Goal: Task Accomplishment & Management: Manage account settings

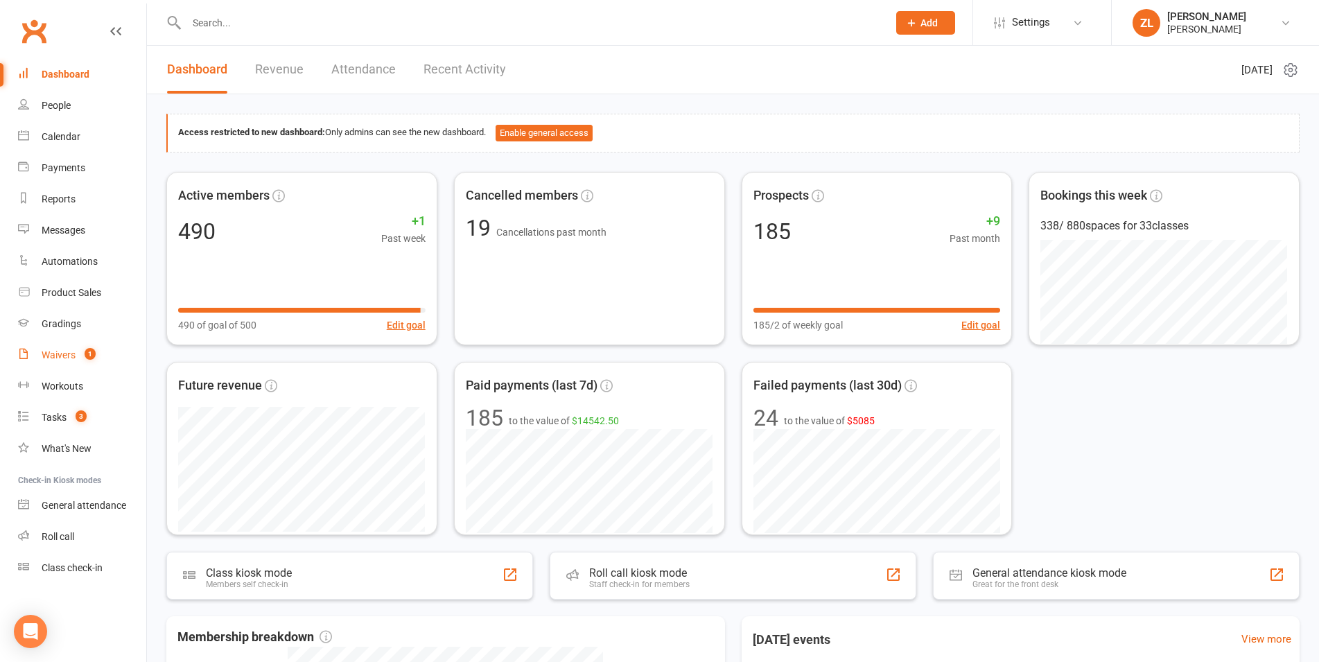
click at [62, 358] on div "Waivers" at bounding box center [59, 354] width 34 height 11
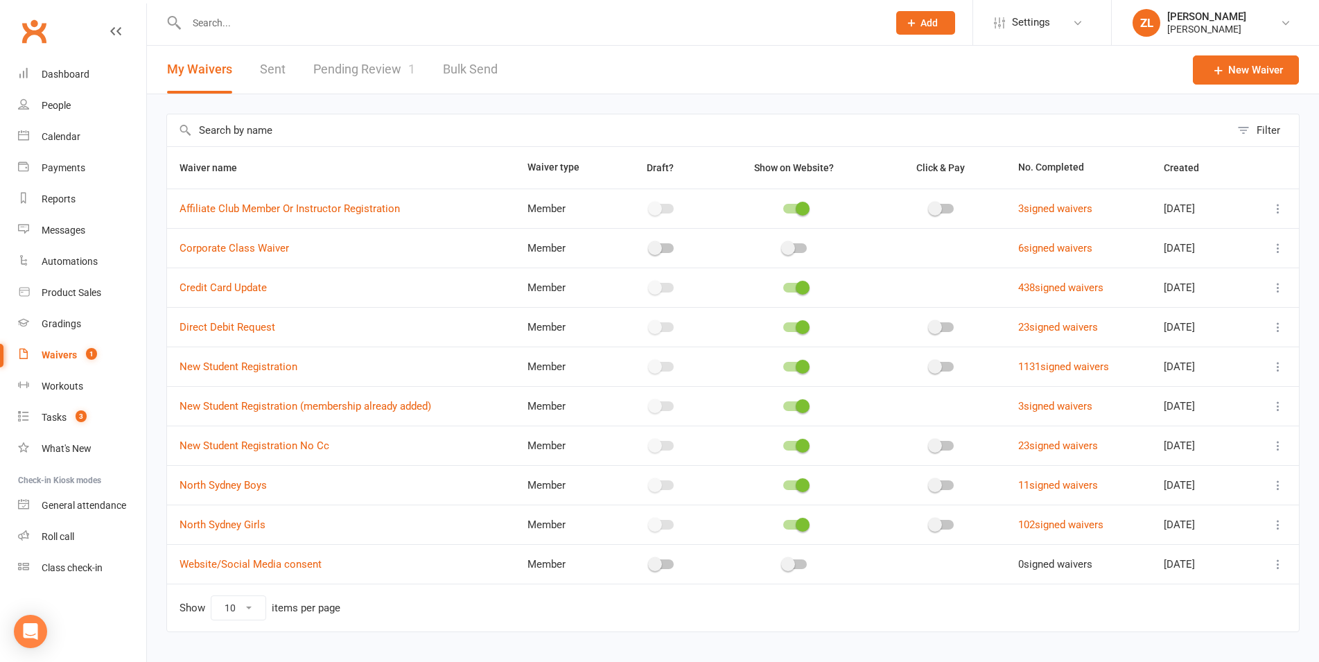
click at [341, 70] on link "Pending Review 1" at bounding box center [364, 70] width 102 height 48
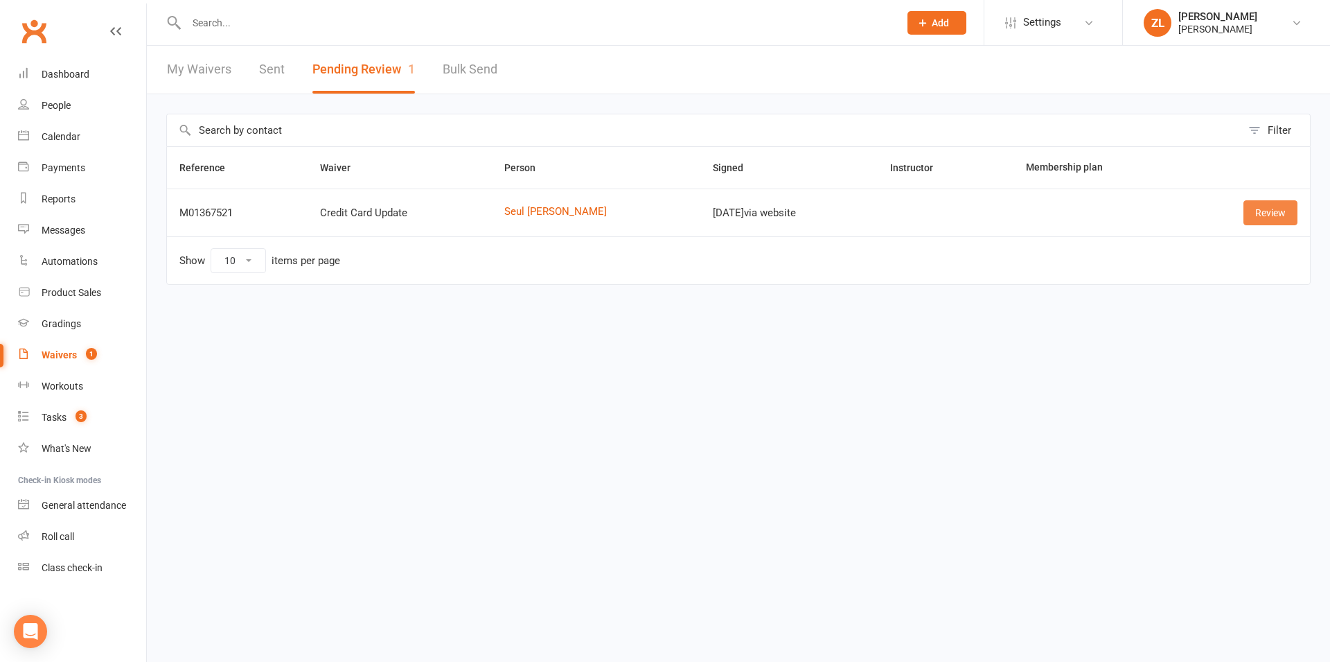
click at [1252, 206] on link "Review" at bounding box center [1271, 212] width 54 height 25
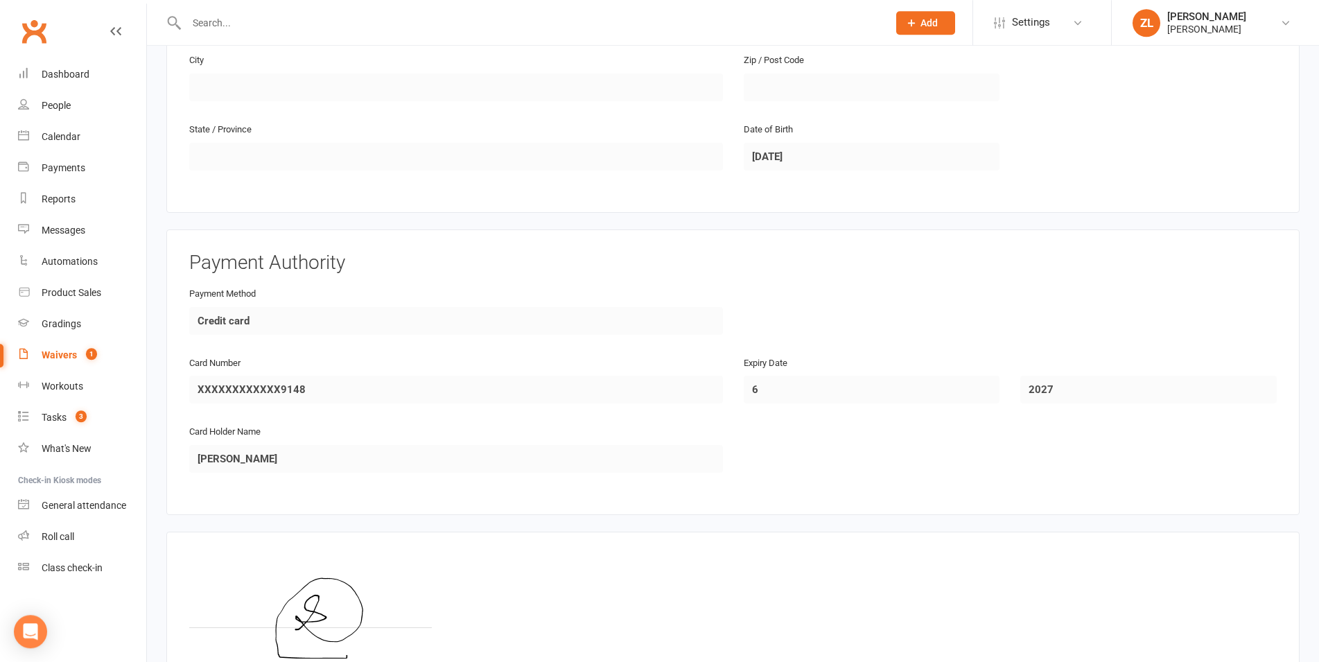
scroll to position [579, 0]
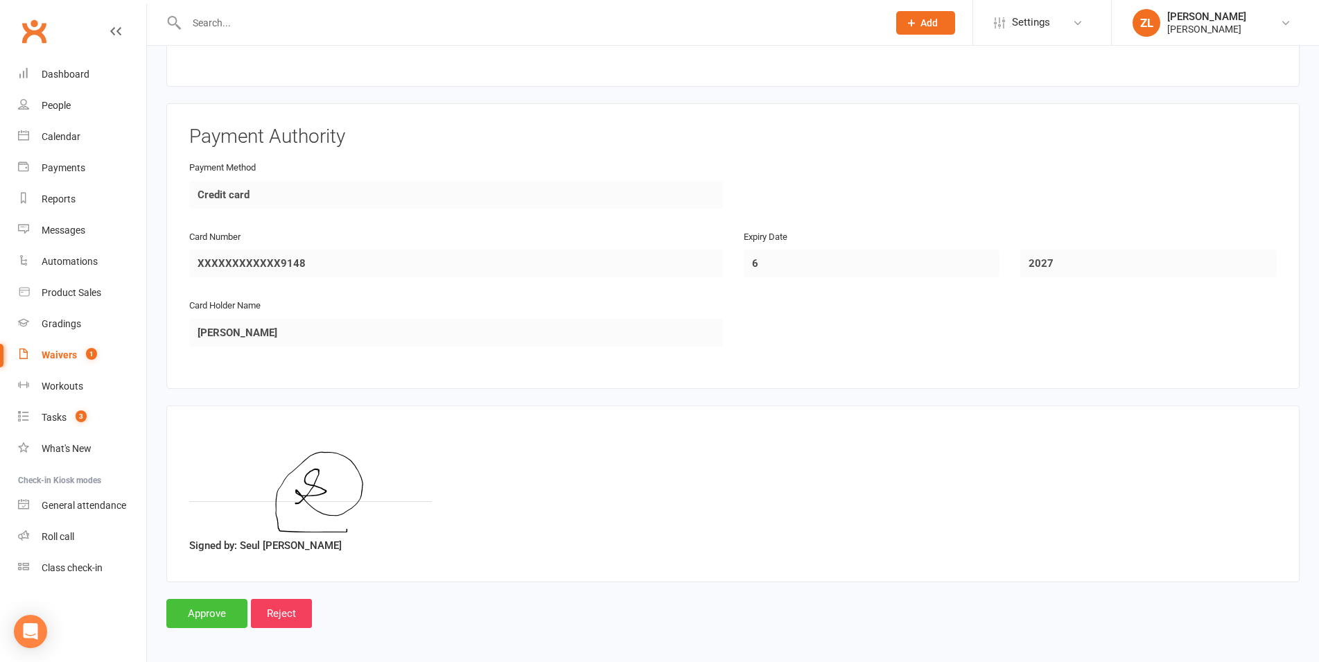
click at [191, 604] on input "Approve" at bounding box center [206, 613] width 81 height 29
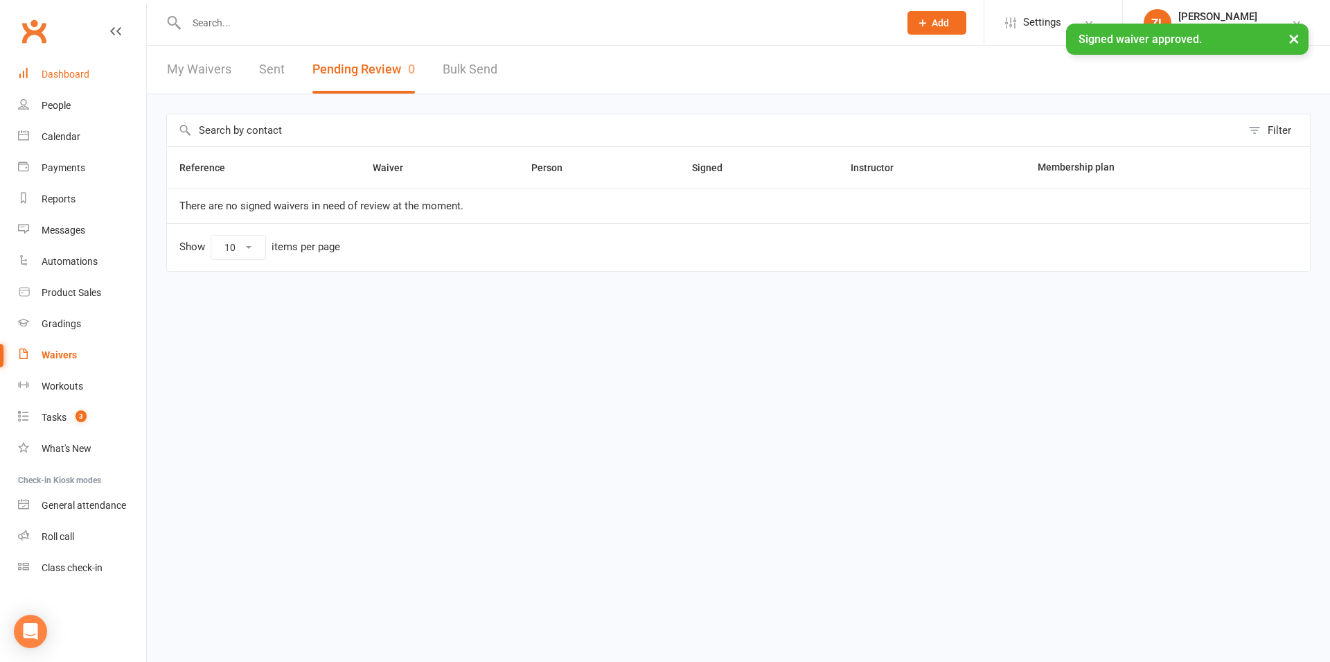
click at [64, 79] on div "Dashboard" at bounding box center [66, 74] width 48 height 11
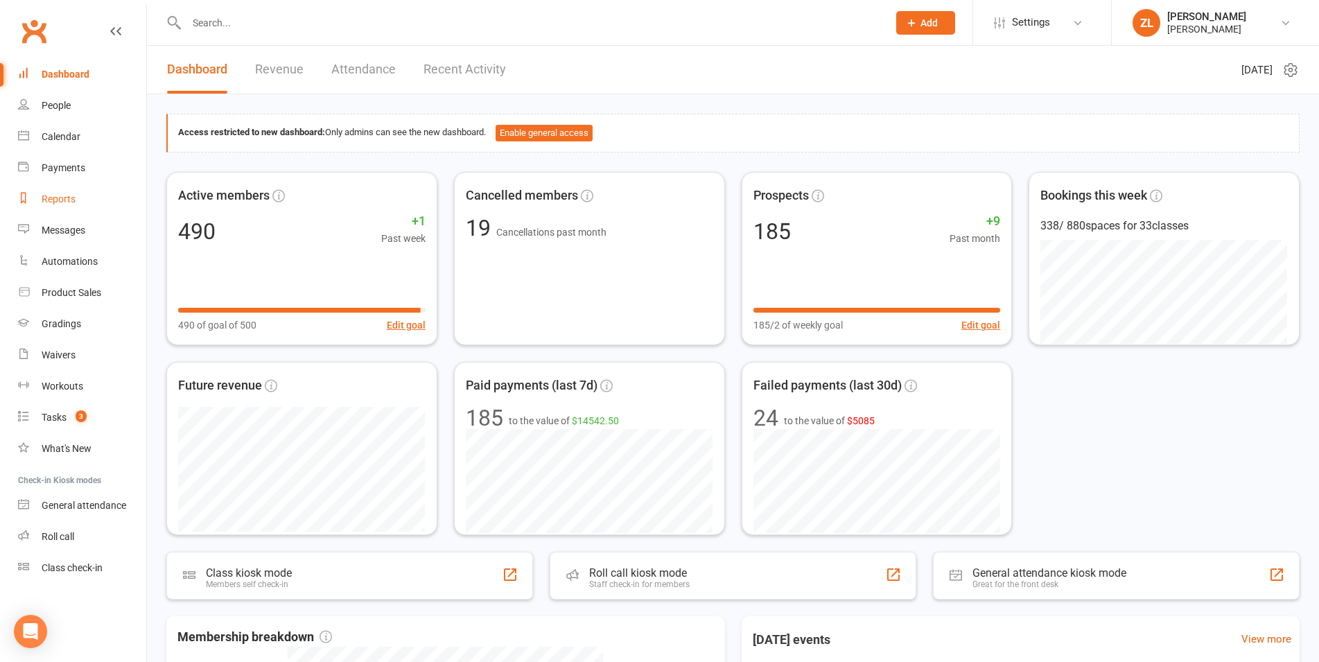
click at [61, 202] on div "Reports" at bounding box center [59, 198] width 34 height 11
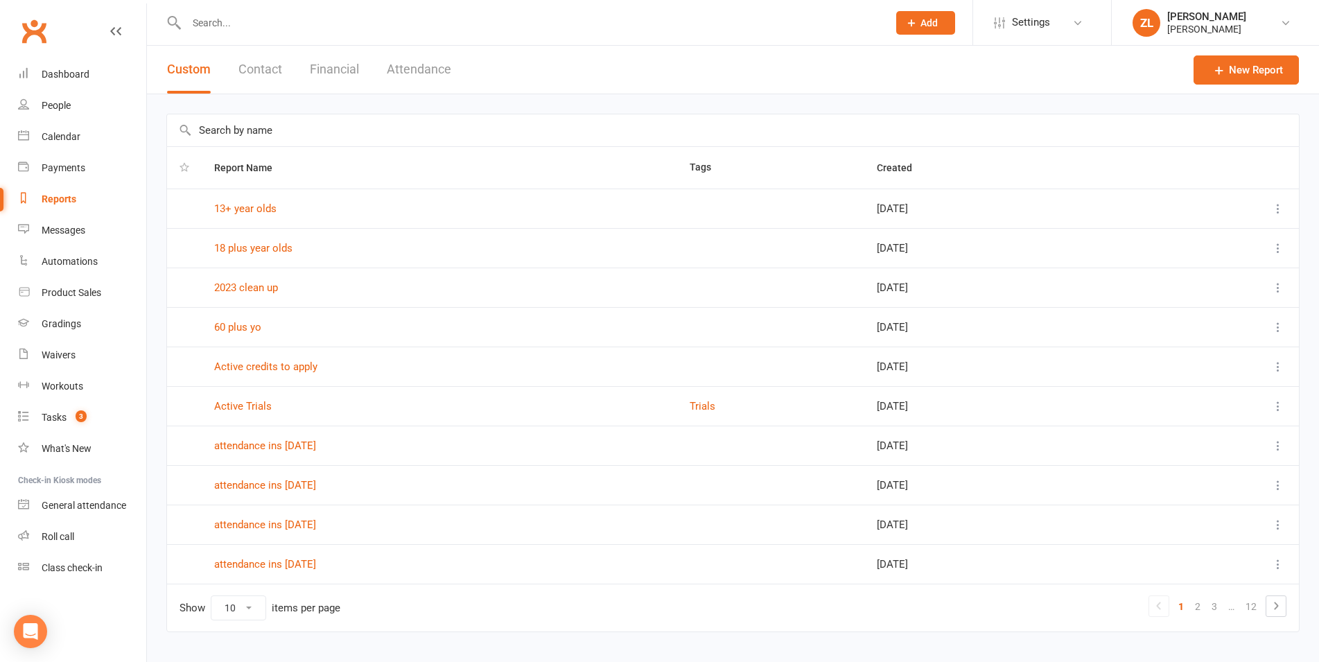
click at [265, 132] on input "text" at bounding box center [733, 130] width 1132 height 32
click at [65, 167] on div "Payments" at bounding box center [64, 167] width 44 height 11
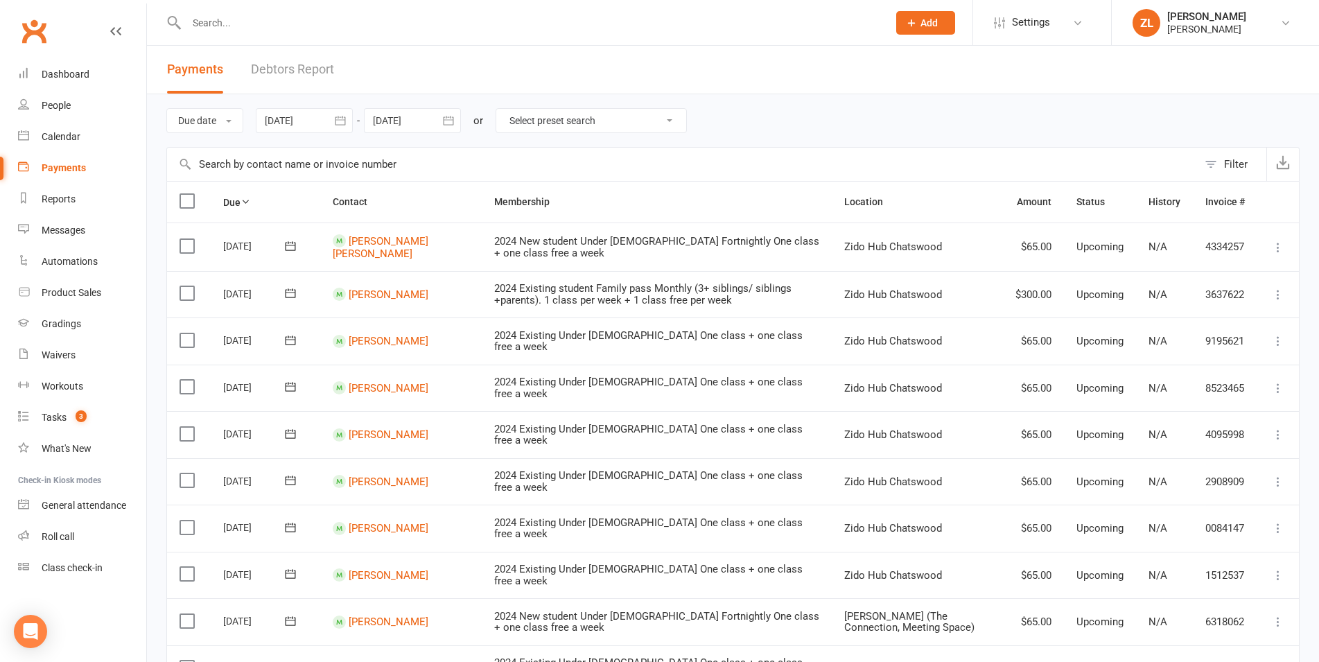
click at [1218, 161] on button "Filter" at bounding box center [1231, 164] width 69 height 33
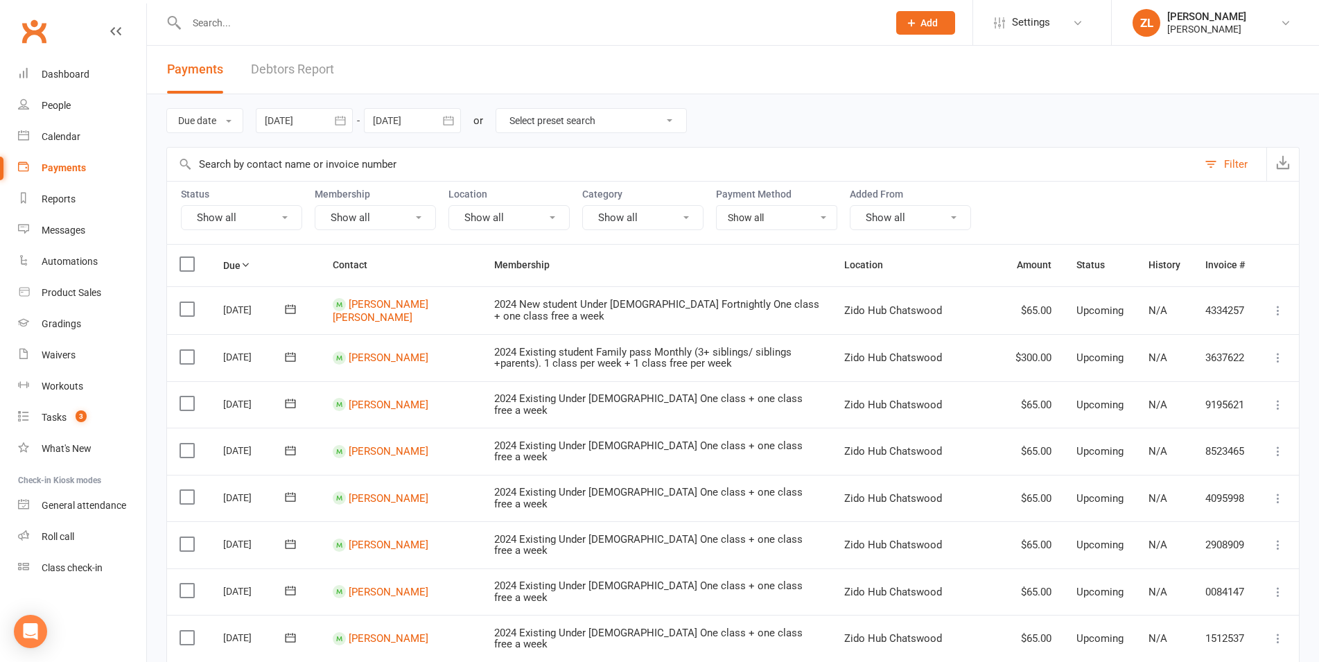
click at [178, 226] on div "Status Show all Membership Show all Location Show all Category Show all Payment…" at bounding box center [732, 212] width 1133 height 63
click at [234, 226] on button "Show all" at bounding box center [241, 217] width 121 height 25
click at [211, 353] on link "Failed" at bounding box center [258, 360] width 153 height 28
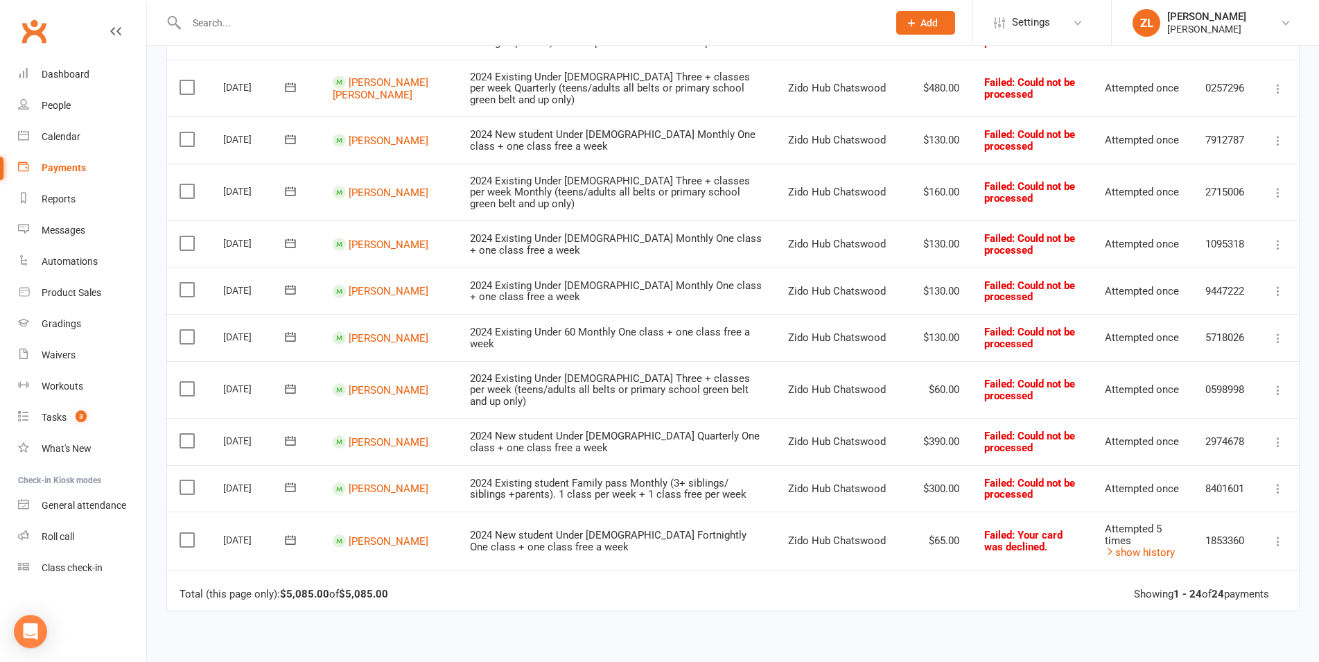
scroll to position [893, 0]
click at [185, 184] on label at bounding box center [188, 191] width 19 height 14
click at [185, 184] on input "checkbox" at bounding box center [183, 184] width 9 height 0
click at [190, 184] on label at bounding box center [188, 191] width 19 height 14
click at [188, 184] on input "checkbox" at bounding box center [183, 184] width 9 height 0
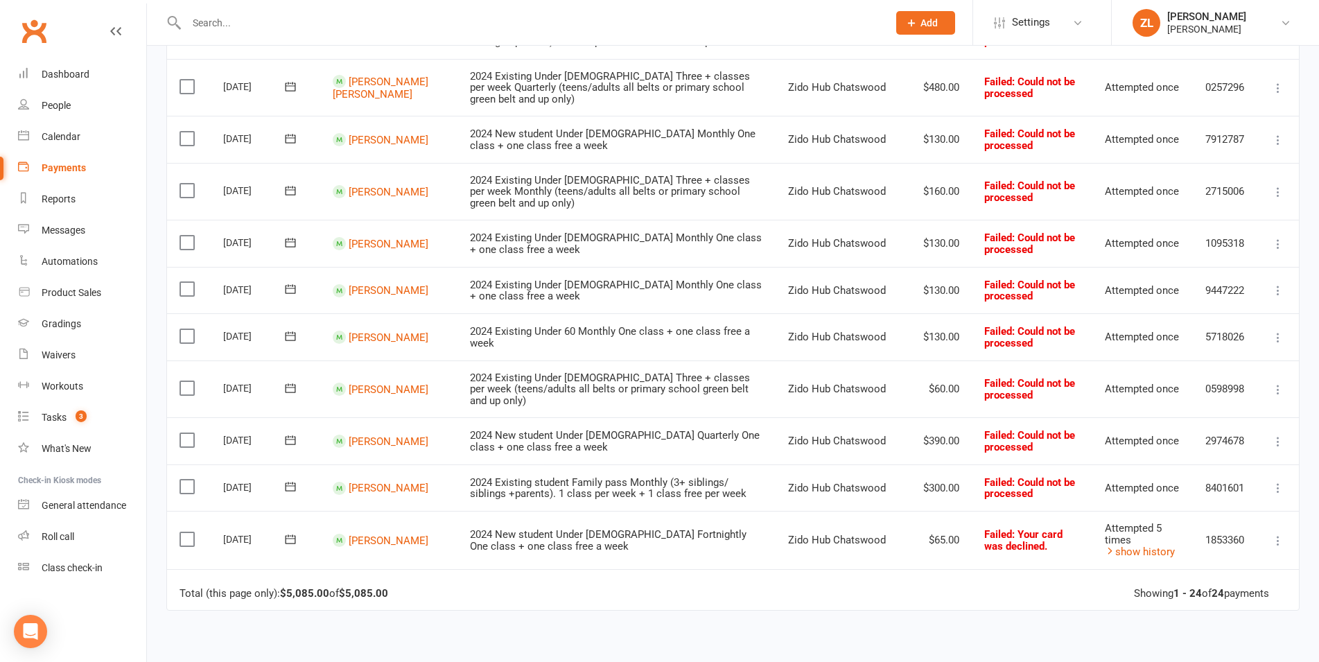
click at [1273, 534] on icon at bounding box center [1278, 541] width 14 height 14
click at [1181, 637] on link "Skip" at bounding box center [1216, 651] width 137 height 28
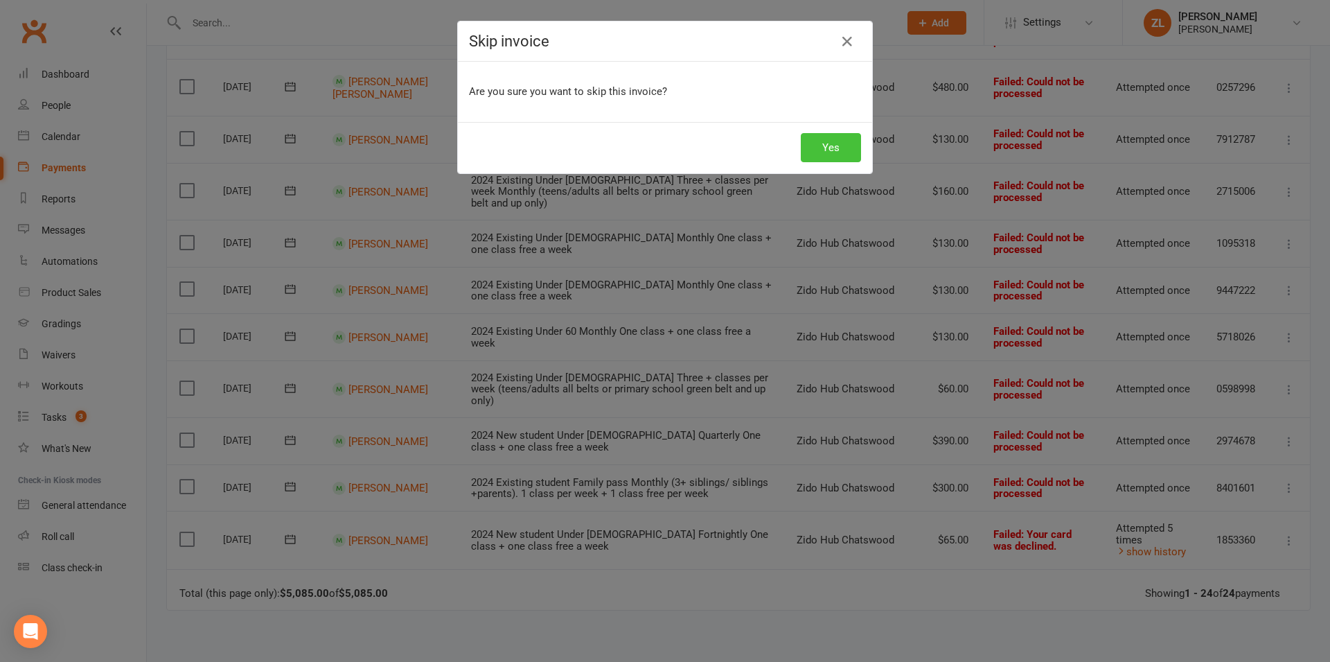
click at [834, 146] on button "Yes" at bounding box center [831, 147] width 60 height 29
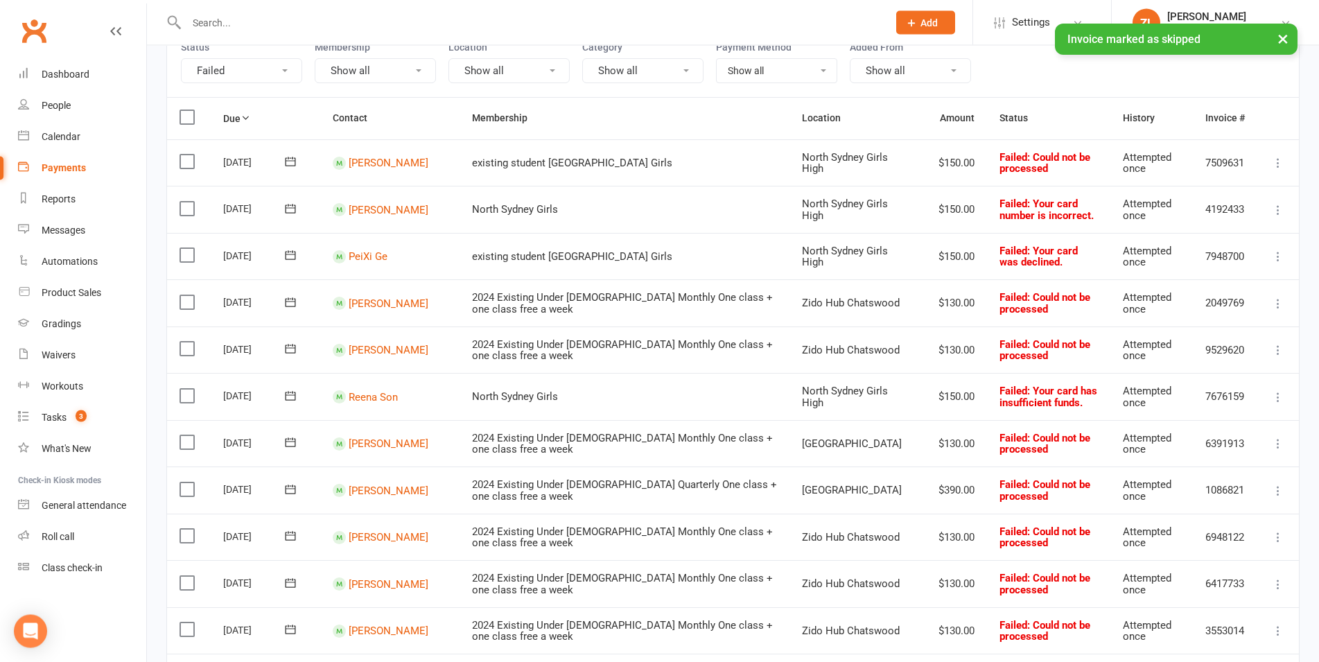
scroll to position [146, 0]
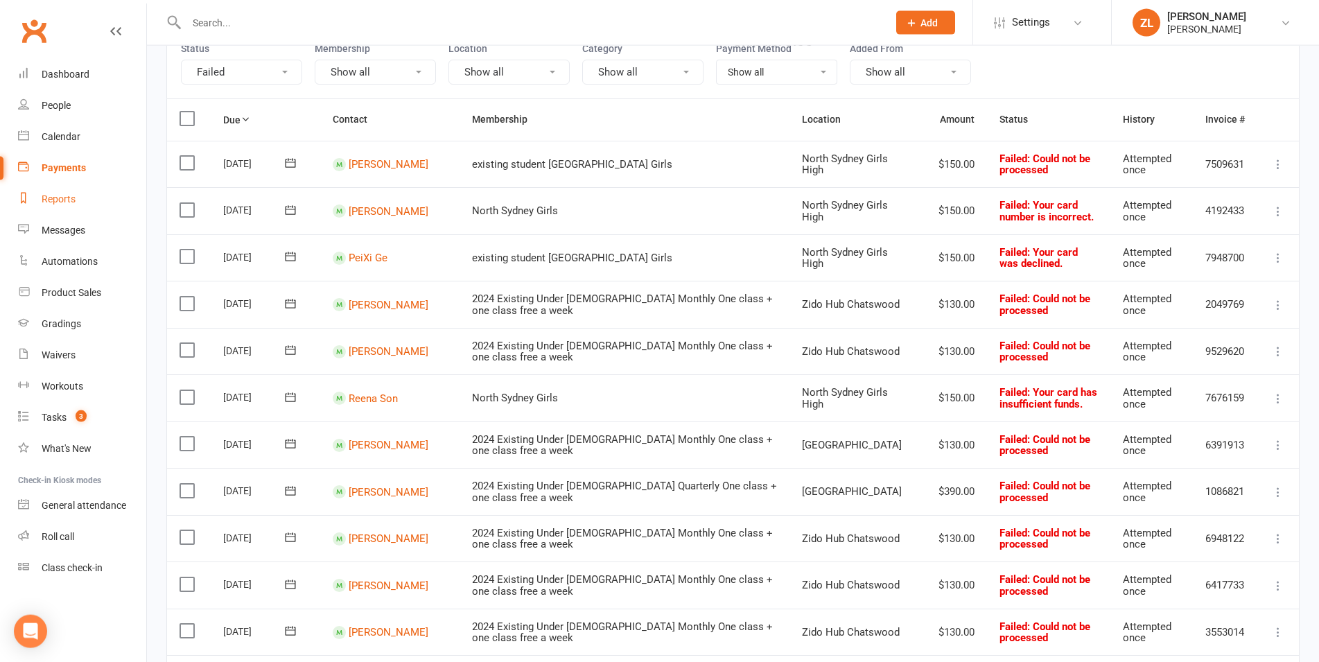
click at [46, 204] on div "Reports" at bounding box center [59, 198] width 34 height 11
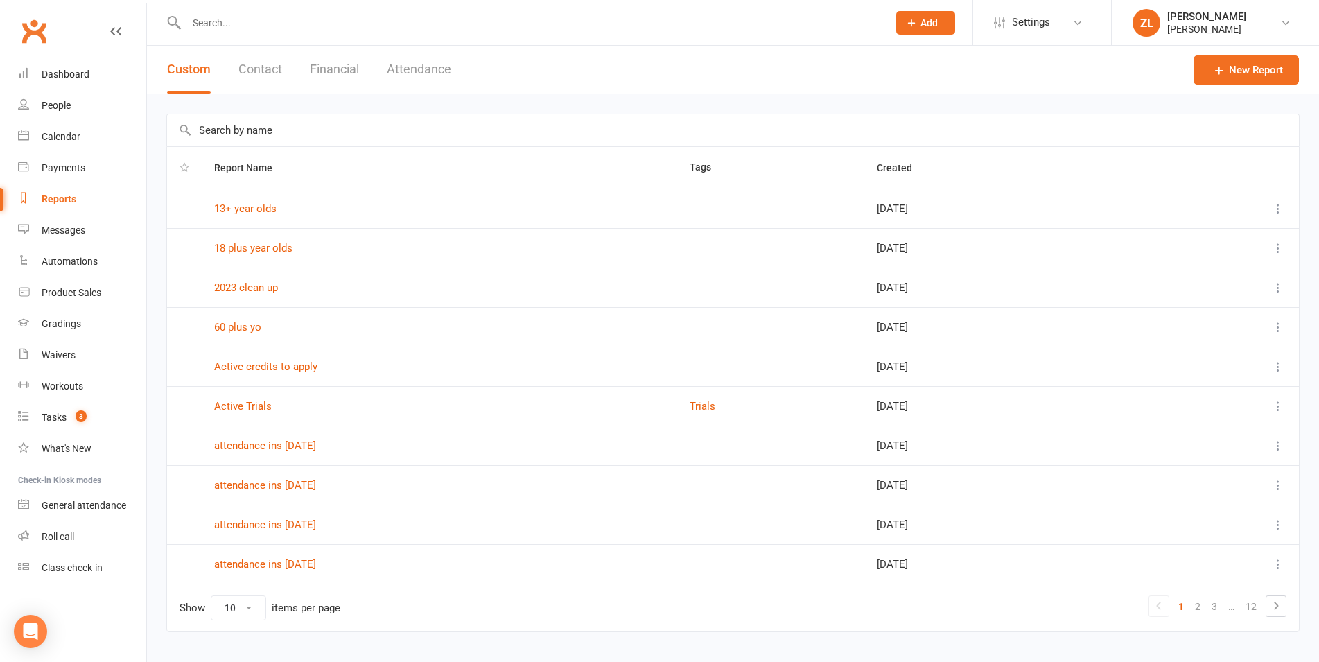
click at [283, 128] on input "text" at bounding box center [733, 130] width 1132 height 32
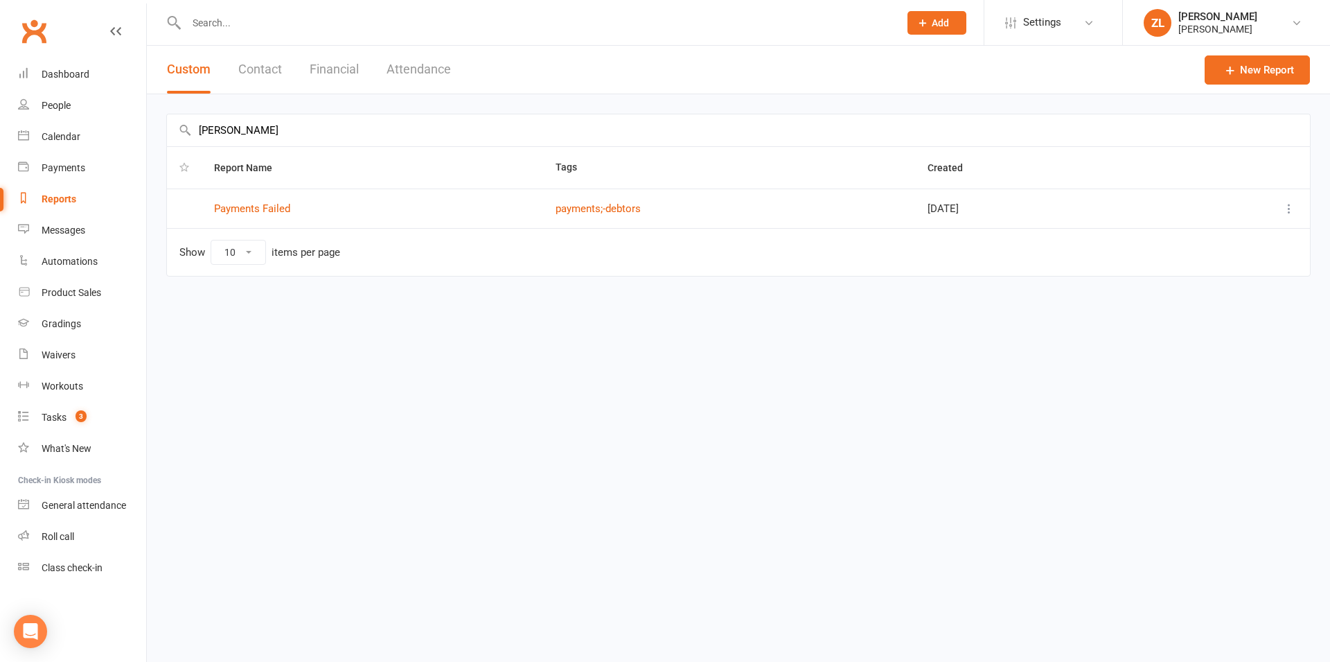
type input "[PERSON_NAME]"
click at [258, 210] on link "Payments Failed" at bounding box center [252, 208] width 76 height 12
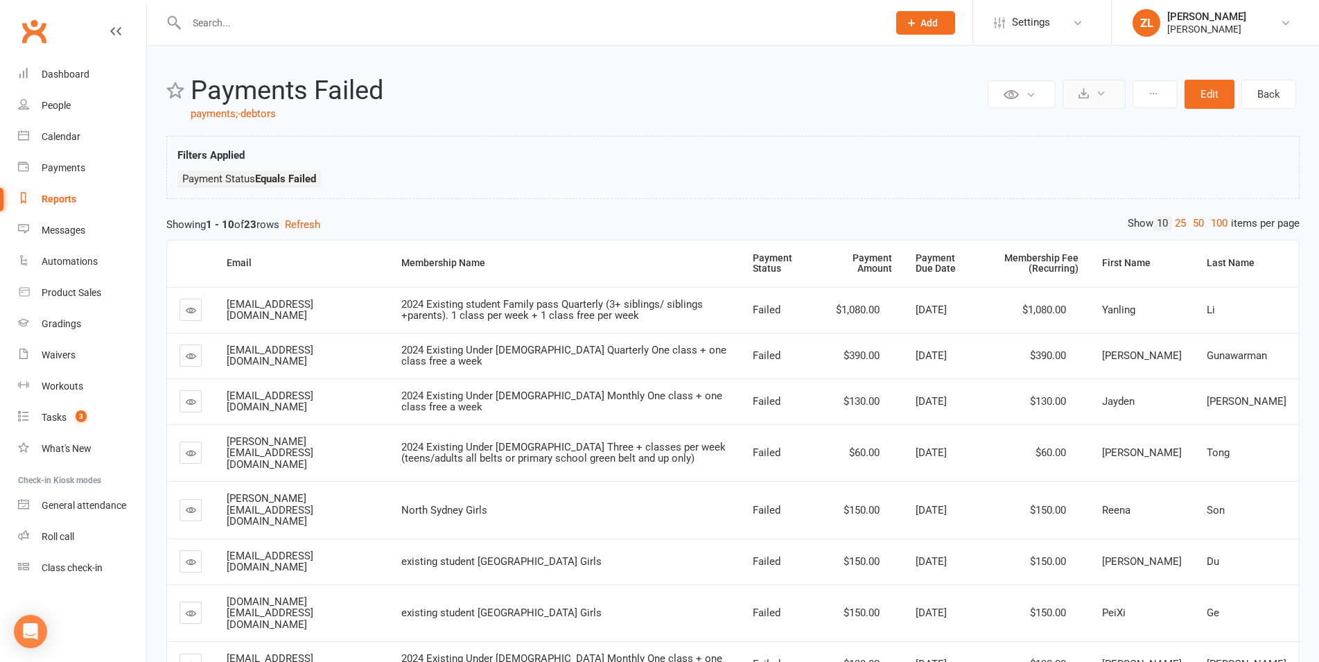
click at [1091, 93] on button at bounding box center [1093, 94] width 63 height 29
click at [1054, 129] on link "Export to CSV" at bounding box center [1052, 128] width 146 height 28
click at [62, 196] on div "Reports" at bounding box center [59, 198] width 35 height 11
